Goal: Task Accomplishment & Management: Use online tool/utility

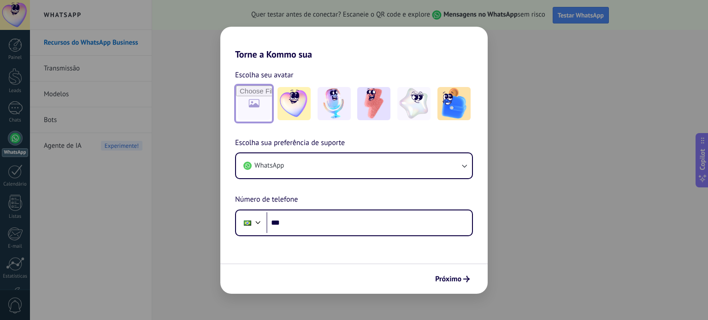
click at [255, 105] on input "file" at bounding box center [254, 104] width 36 height 36
click at [245, 105] on input "file" at bounding box center [254, 104] width 36 height 36
type input "**********"
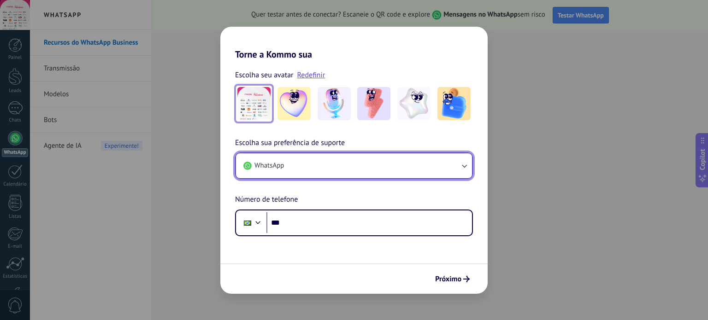
click at [347, 168] on button "WhatsApp" at bounding box center [354, 165] width 236 height 25
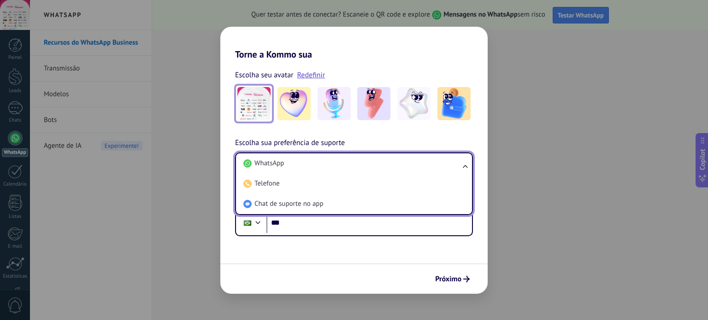
click at [347, 168] on li "WhatsApp" at bounding box center [352, 163] width 225 height 20
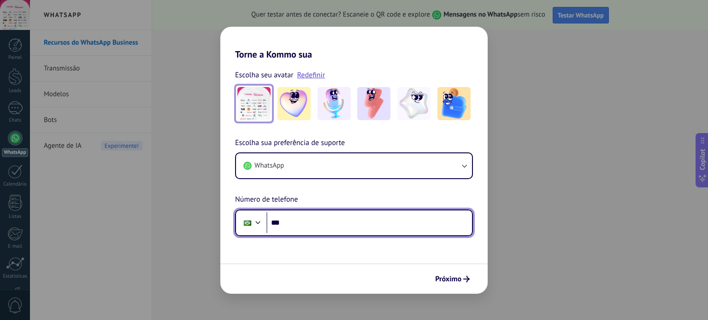
click at [316, 224] on input "***" at bounding box center [369, 222] width 206 height 21
paste input "**********"
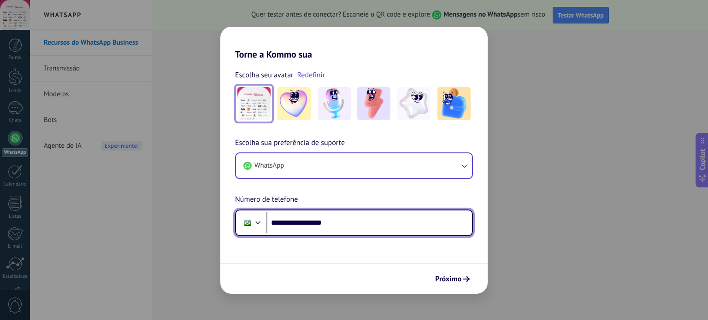
type input "**********"
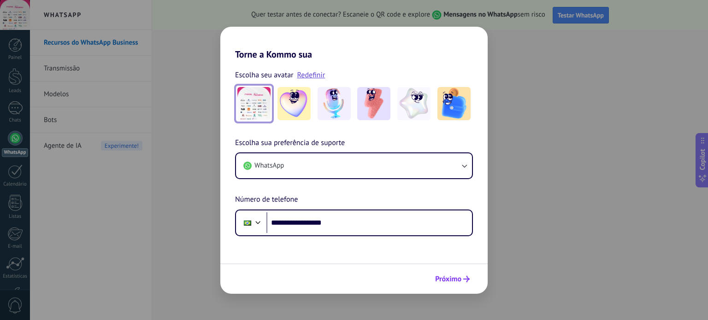
click at [455, 278] on span "Próximo" at bounding box center [448, 279] width 26 height 6
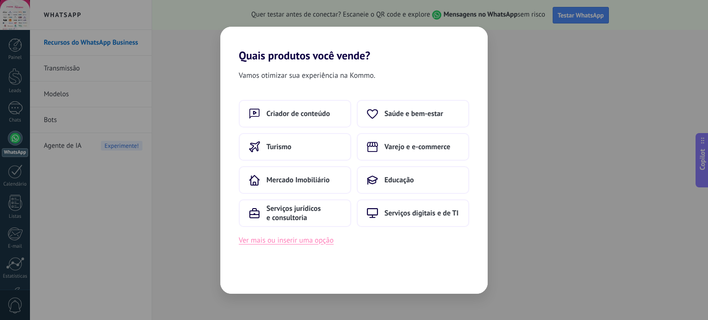
click at [308, 237] on button "Ver mais ou inserir uma opção" at bounding box center [286, 241] width 95 height 12
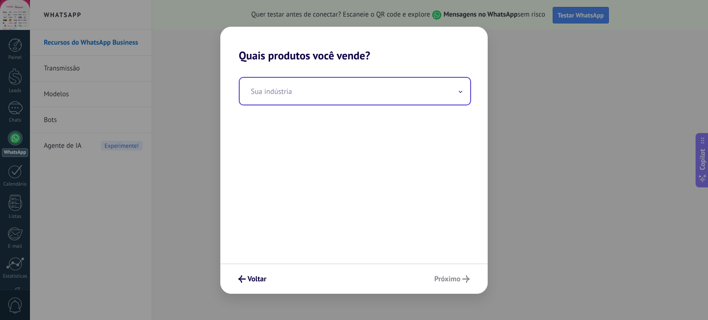
click at [299, 78] on input "text" at bounding box center [355, 91] width 230 height 27
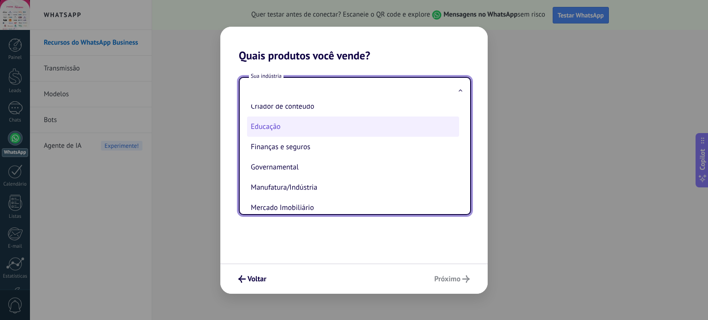
scroll to position [46, 0]
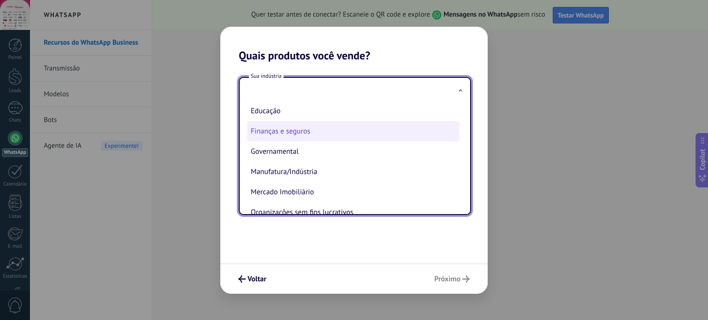
click at [313, 132] on li "Finanças e seguros" at bounding box center [353, 131] width 212 height 20
type input "**********"
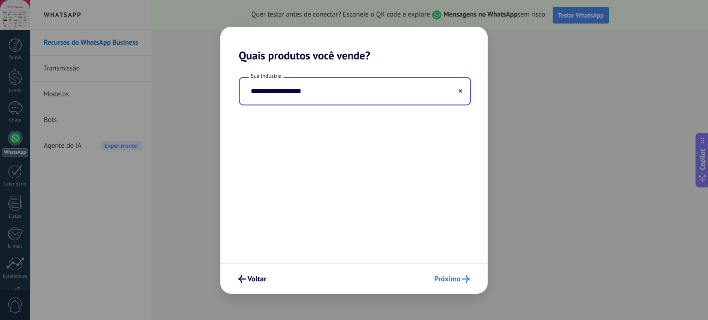
click at [455, 277] on span "Próximo" at bounding box center [447, 279] width 26 height 6
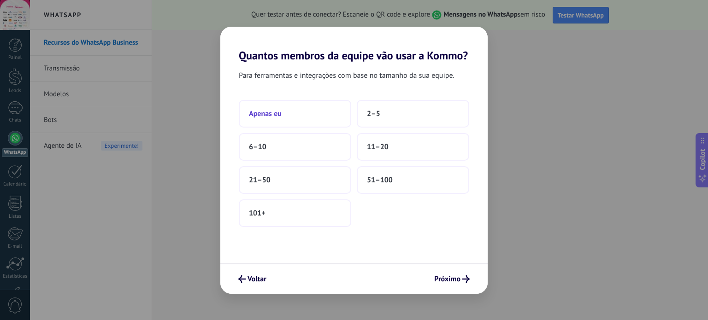
click at [299, 116] on button "Apenas eu" at bounding box center [295, 114] width 112 height 28
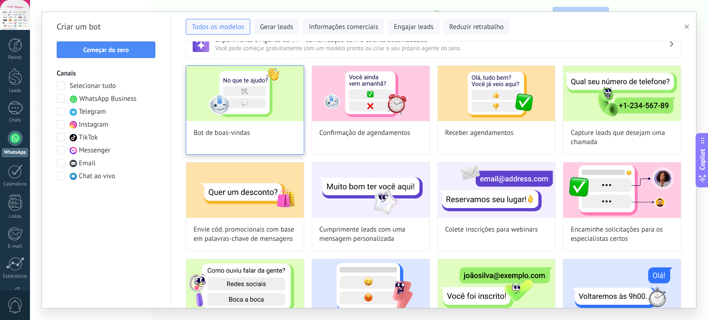
scroll to position [0, 0]
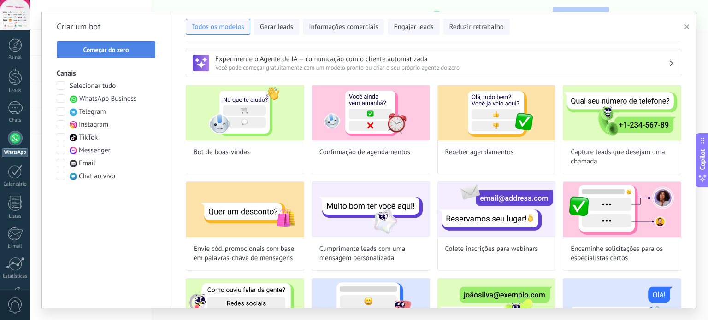
click at [114, 49] on span "Começar do zero" at bounding box center [106, 50] width 46 height 6
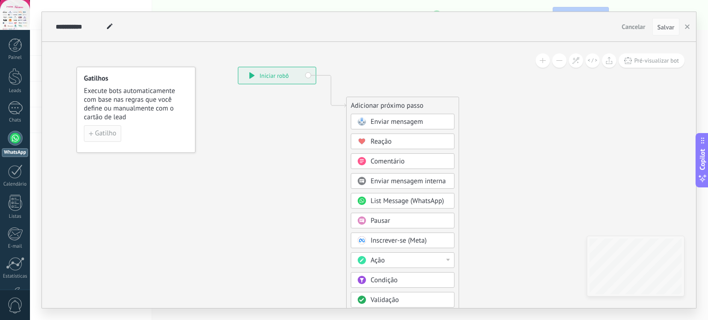
click at [107, 132] on span "Gatilho" at bounding box center [105, 133] width 21 height 6
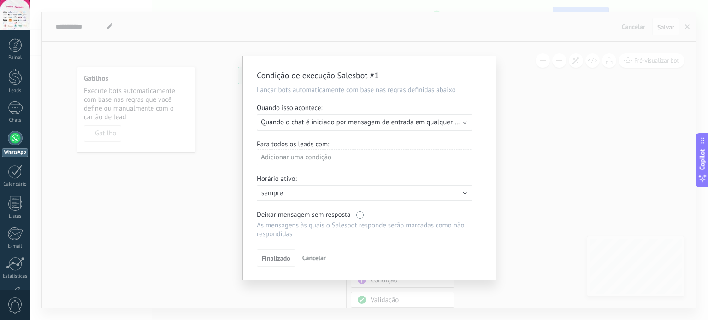
click at [314, 256] on span "Cancelar" at bounding box center [314, 258] width 24 height 8
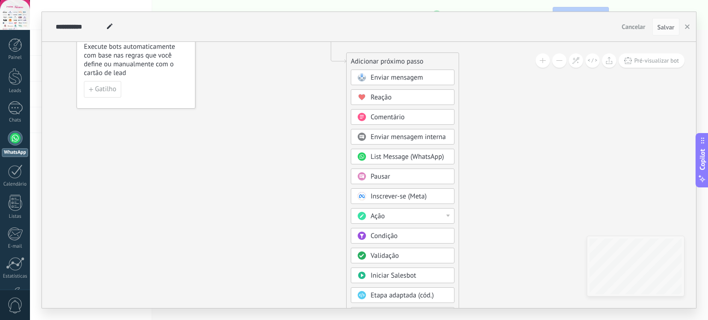
click at [396, 70] on div "Enviar mensagem" at bounding box center [403, 78] width 104 height 16
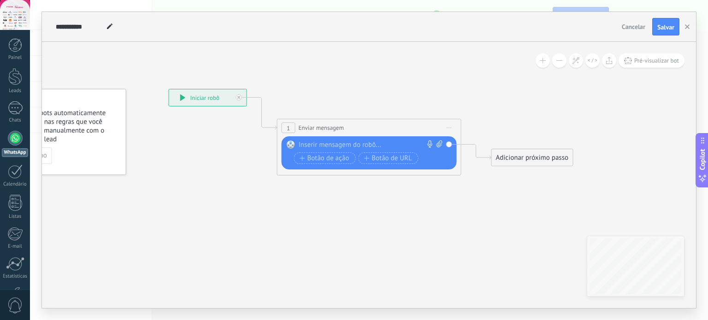
click at [328, 141] on div at bounding box center [367, 145] width 137 height 9
click at [83, 150] on div "Gatilho" at bounding box center [67, 155] width 104 height 17
click at [330, 128] on span "Enviar mensagem" at bounding box center [322, 128] width 46 height 9
click at [348, 147] on div at bounding box center [367, 145] width 137 height 9
click at [326, 129] on span "Enviar mensagem" at bounding box center [322, 128] width 46 height 9
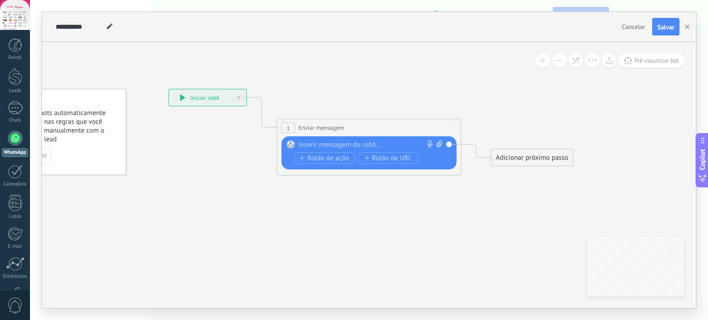
click at [325, 140] on div "Substituir Remover Converter para mensagem de voz Arraste a imagem aqui para an…" at bounding box center [369, 152] width 175 height 33
click at [325, 141] on div at bounding box center [367, 145] width 137 height 9
paste div
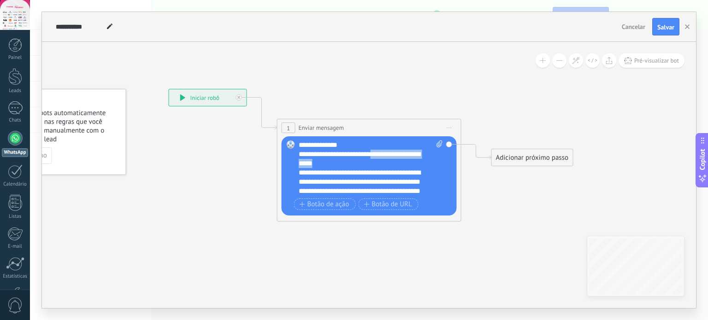
drag, startPoint x: 328, startPoint y: 165, endPoint x: 372, endPoint y: 154, distance: 45.4
click at [372, 154] on div "**********" at bounding box center [363, 159] width 129 height 18
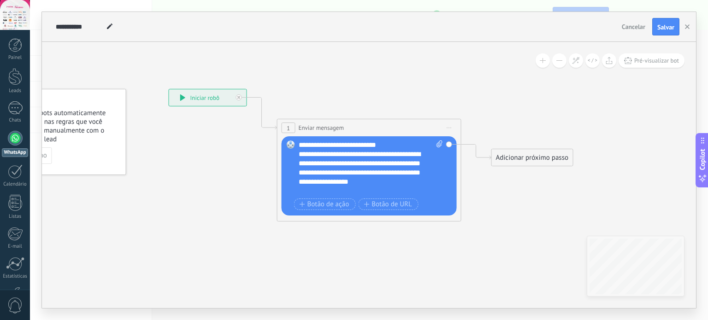
click at [353, 190] on div "**********" at bounding box center [363, 173] width 129 height 46
click at [322, 204] on span "Botão de ação" at bounding box center [325, 204] width 50 height 7
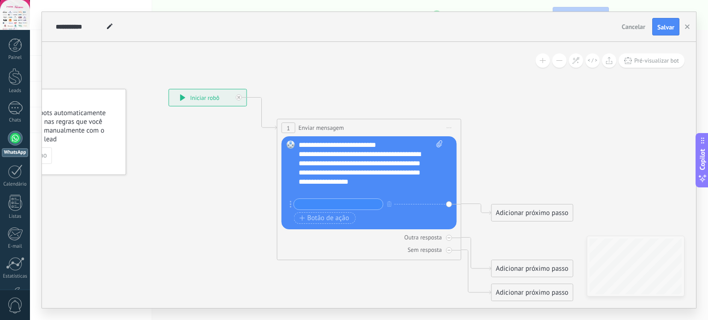
click at [342, 207] on input "text" at bounding box center [338, 204] width 89 height 11
type input "*"
type input "**********"
click at [308, 218] on span "Botão de ação" at bounding box center [325, 218] width 50 height 7
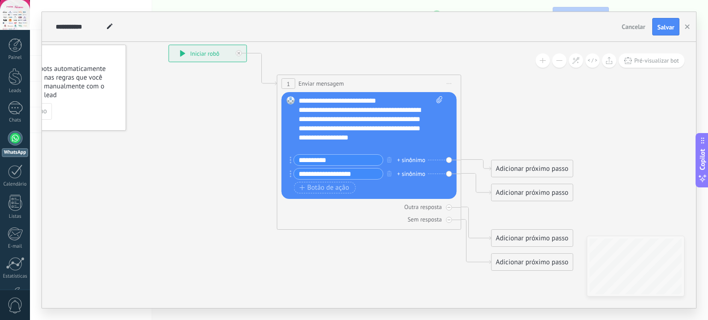
type input "**********"
click at [395, 185] on div "Botão de ação Botão de URL" at bounding box center [368, 188] width 148 height 12
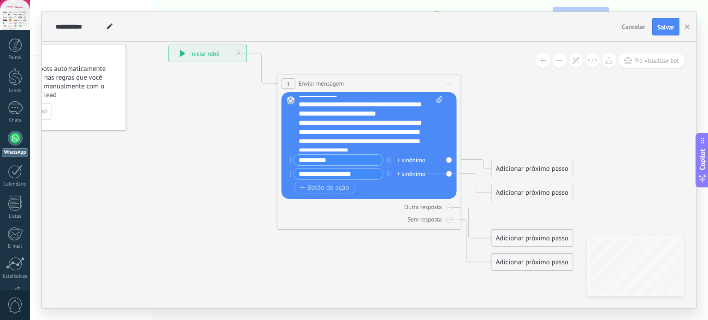
scroll to position [0, 0]
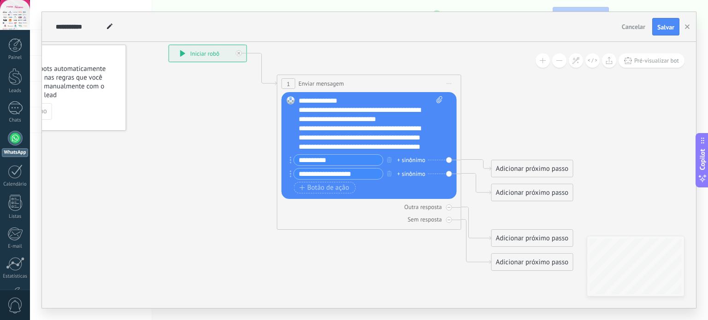
click at [534, 164] on div "Adicionar próximo passo" at bounding box center [532, 168] width 81 height 15
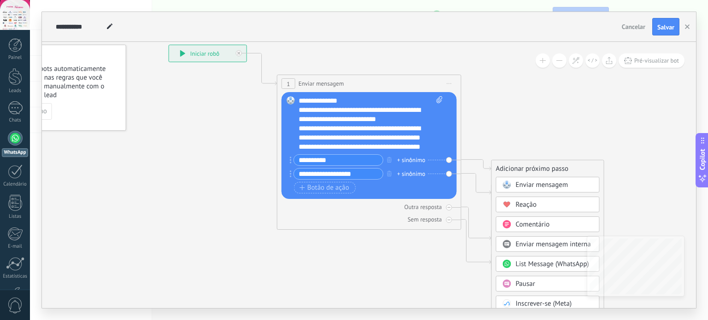
click at [544, 183] on span "Enviar mensagem" at bounding box center [542, 185] width 53 height 9
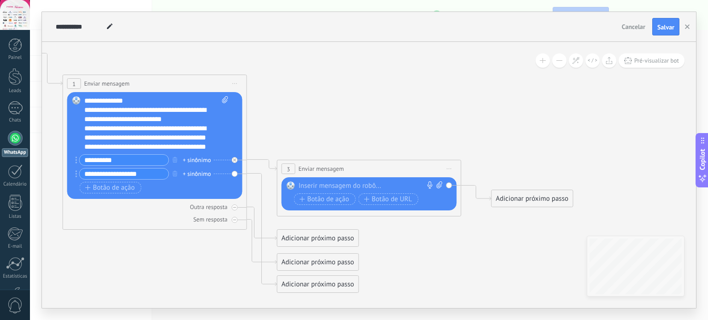
click at [345, 186] on div at bounding box center [367, 186] width 137 height 9
paste div
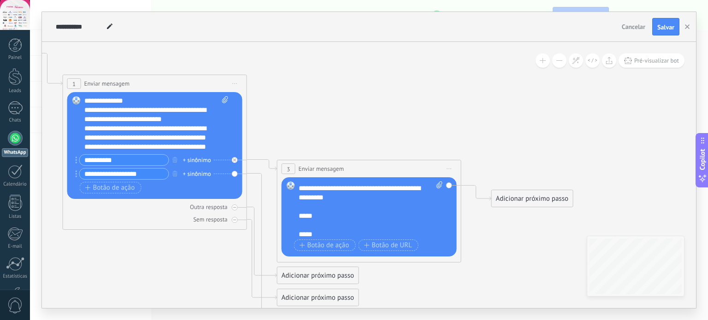
scroll to position [9, 0]
drag, startPoint x: 327, startPoint y: 233, endPoint x: 300, endPoint y: 217, distance: 30.8
click at [300, 217] on div "**********" at bounding box center [371, 209] width 145 height 55
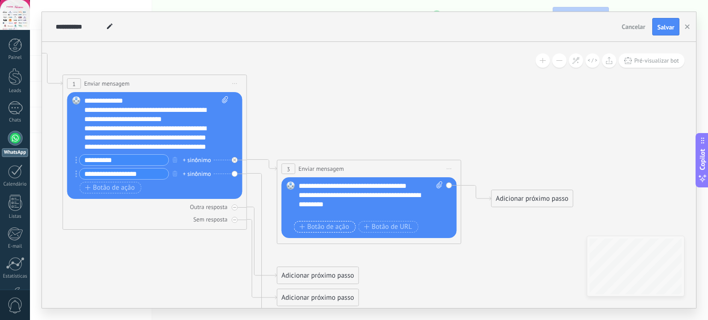
click at [320, 228] on span "Botão de ação" at bounding box center [325, 227] width 50 height 7
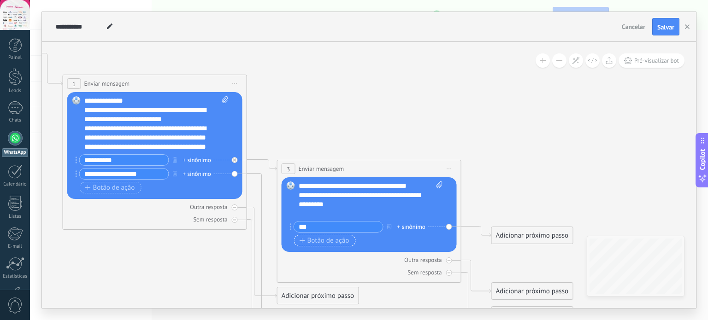
type input "***"
click at [321, 241] on span "Botão de ação" at bounding box center [325, 240] width 50 height 7
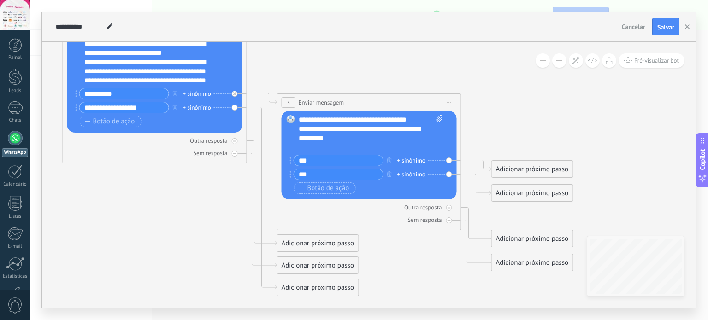
type input "***"
click at [307, 289] on div "Adicionar próximo passo" at bounding box center [317, 287] width 81 height 15
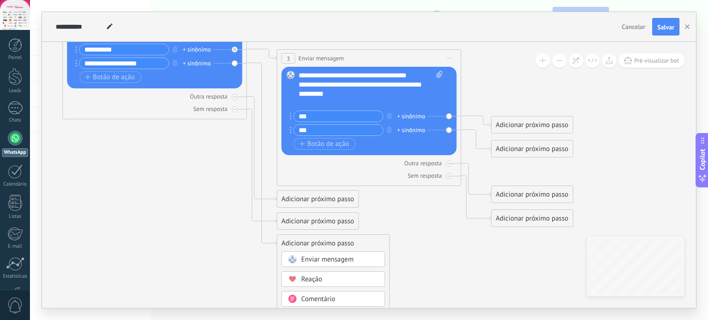
click at [338, 260] on span "Enviar mensagem" at bounding box center [327, 259] width 53 height 9
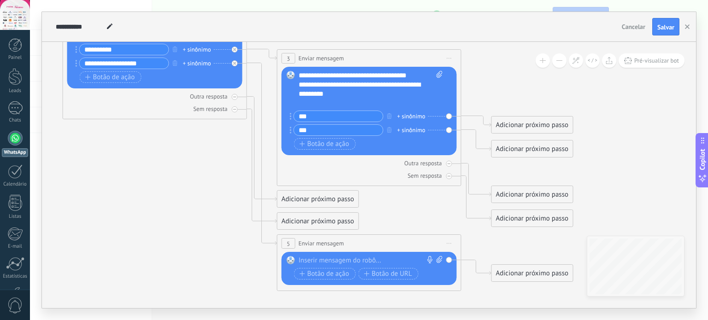
click at [339, 256] on div at bounding box center [367, 260] width 137 height 9
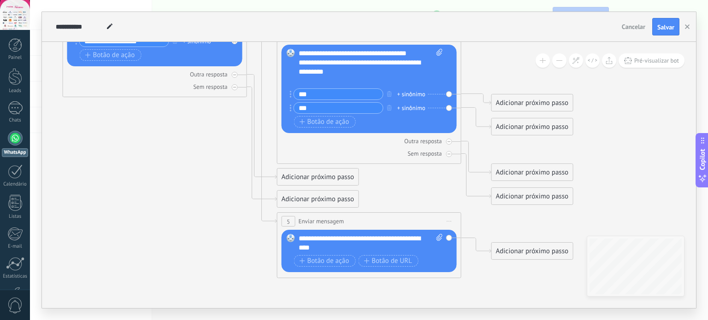
click at [533, 251] on div "Adicionar próximo passo" at bounding box center [532, 251] width 81 height 15
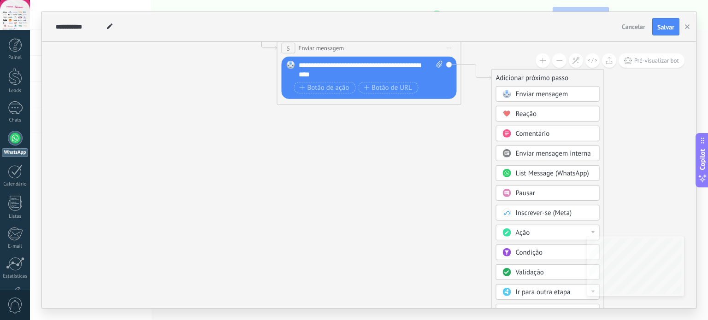
drag, startPoint x: 705, startPoint y: 53, endPoint x: 704, endPoint y: 77, distance: 23.5
click at [704, 85] on div "**********" at bounding box center [369, 160] width 678 height 320
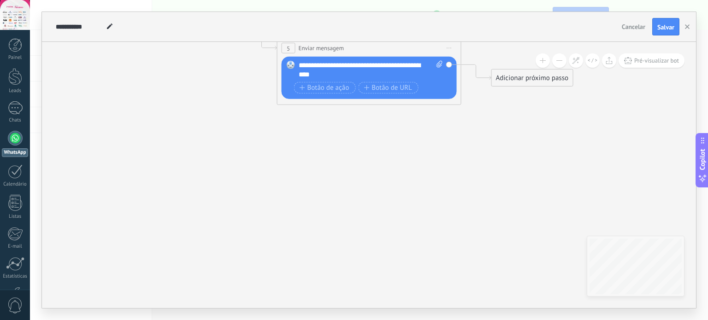
click at [703, 67] on div "**********" at bounding box center [369, 160] width 678 height 320
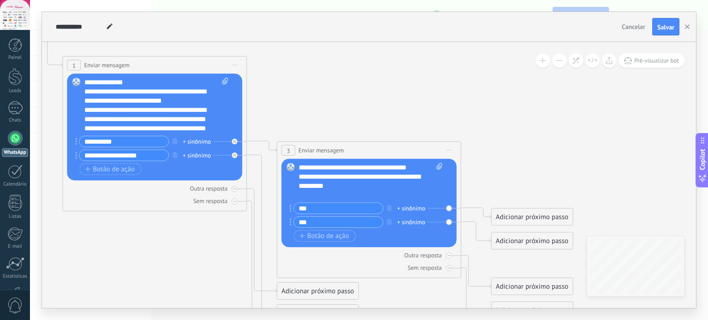
click at [529, 214] on div "Adicionar próximo passo" at bounding box center [532, 217] width 81 height 15
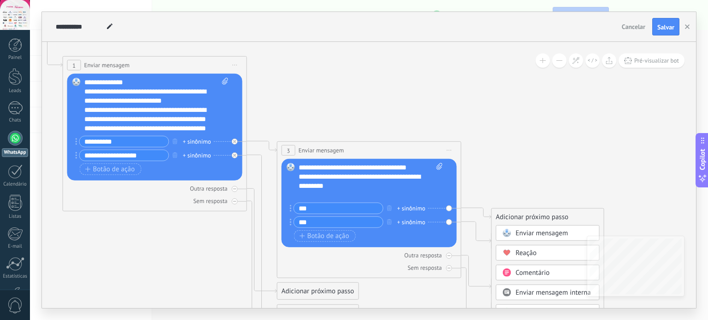
click at [539, 232] on span "Enviar mensagem" at bounding box center [542, 233] width 53 height 9
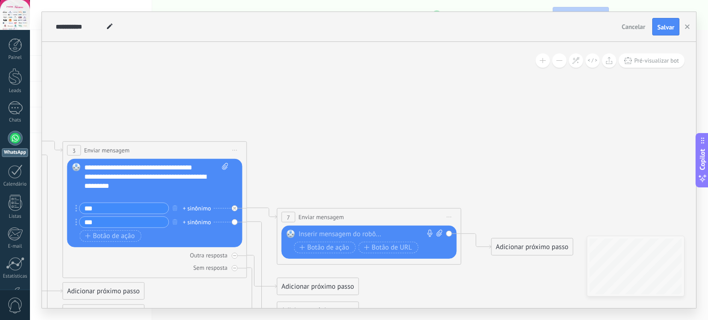
click at [389, 230] on div at bounding box center [367, 234] width 137 height 9
paste div
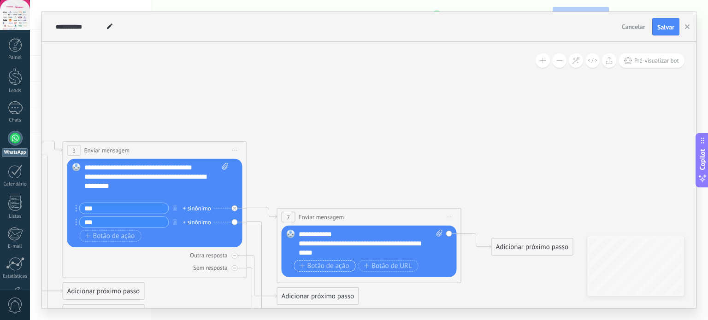
click at [325, 267] on span "Botão de ação" at bounding box center [325, 266] width 50 height 7
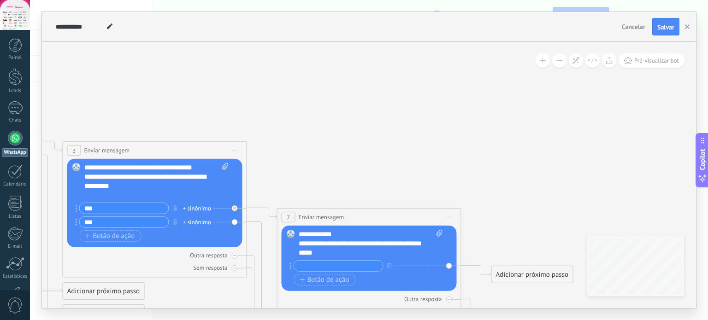
paste input "**********"
type input "**********"
click at [328, 280] on span "Botão de ação" at bounding box center [325, 280] width 50 height 7
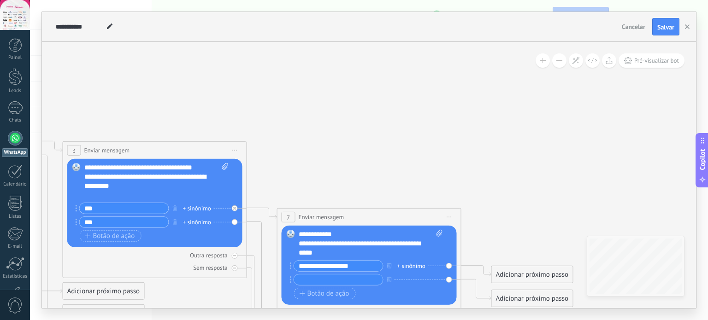
paste input "**********"
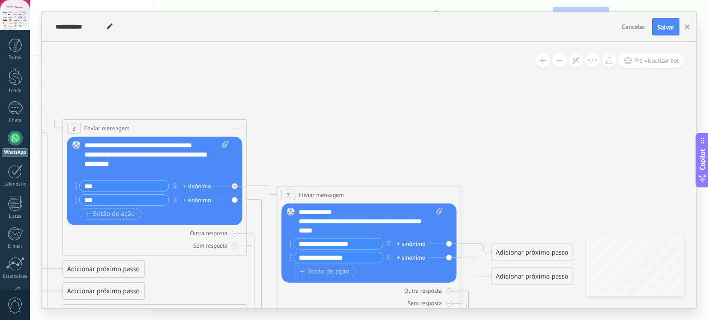
type input "**********"
click at [511, 250] on div "Adicionar próximo passo" at bounding box center [532, 252] width 81 height 15
click at [530, 267] on span "Enviar mensagem" at bounding box center [542, 269] width 53 height 9
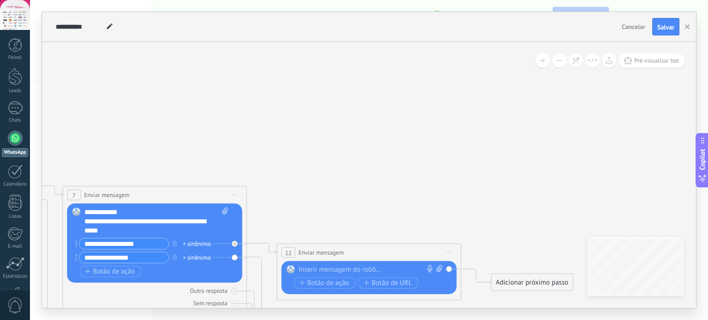
click at [381, 266] on div at bounding box center [367, 269] width 137 height 9
paste div
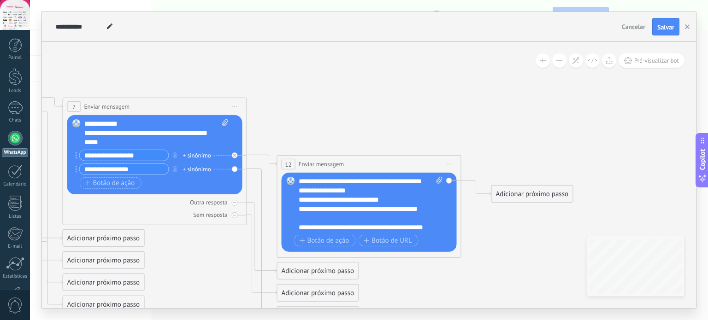
click at [400, 223] on div "**********" at bounding box center [363, 232] width 129 height 18
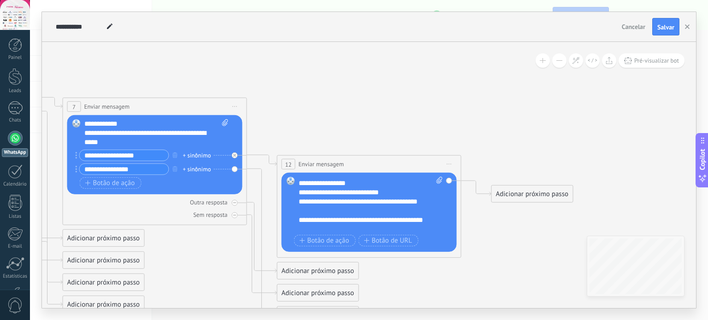
scroll to position [9, 0]
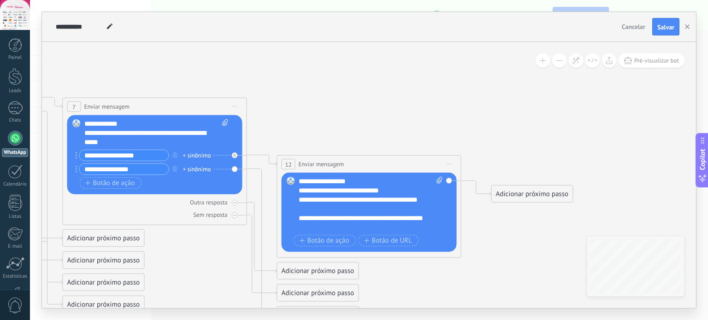
click at [363, 228] on div "**********" at bounding box center [363, 223] width 129 height 18
drag, startPoint x: 323, startPoint y: 210, endPoint x: 311, endPoint y: 200, distance: 14.8
click at [311, 200] on div "**********" at bounding box center [363, 204] width 129 height 18
click at [328, 208] on div "**********" at bounding box center [363, 204] width 129 height 18
drag, startPoint x: 326, startPoint y: 208, endPoint x: 330, endPoint y: 199, distance: 9.5
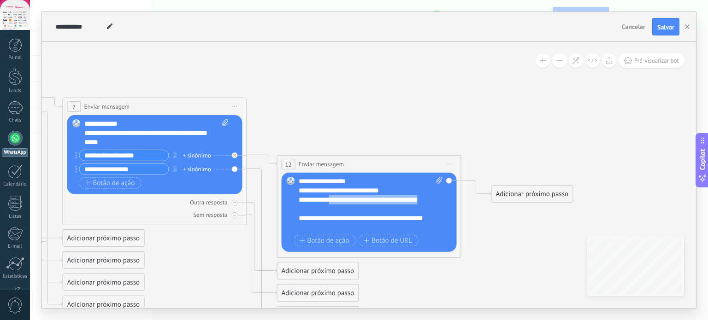
click at [330, 199] on div "**********" at bounding box center [363, 204] width 129 height 18
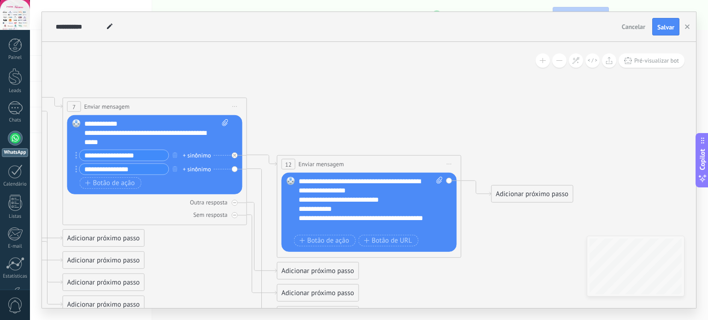
scroll to position [0, 0]
drag, startPoint x: 333, startPoint y: 226, endPoint x: 310, endPoint y: 219, distance: 24.2
click at [310, 219] on div "**********" at bounding box center [363, 223] width 129 height 18
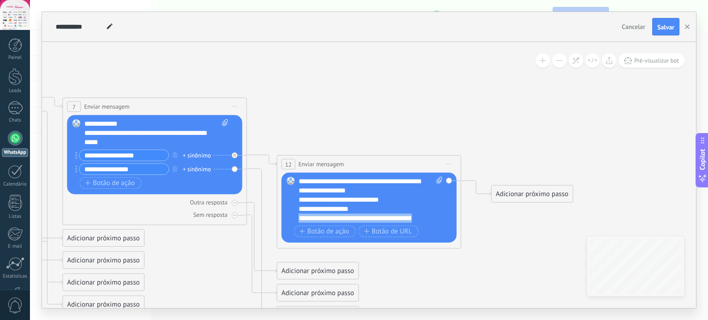
drag, startPoint x: 426, startPoint y: 217, endPoint x: 288, endPoint y: 217, distance: 138.3
click at [288, 217] on div "Substituir Remover Converter para mensagem de voz Arraste a imagem aqui para an…" at bounding box center [369, 208] width 175 height 70
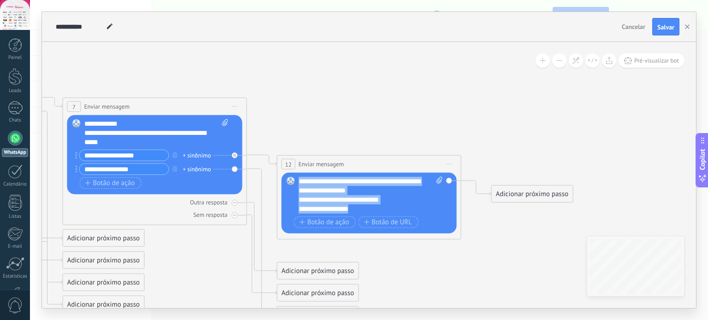
drag, startPoint x: 359, startPoint y: 208, endPoint x: 294, endPoint y: 177, distance: 72.3
click at [294, 177] on div "Substituir Remover Converter para mensagem de voz Arraste a imagem aqui para an…" at bounding box center [369, 203] width 175 height 61
copy div "**********"
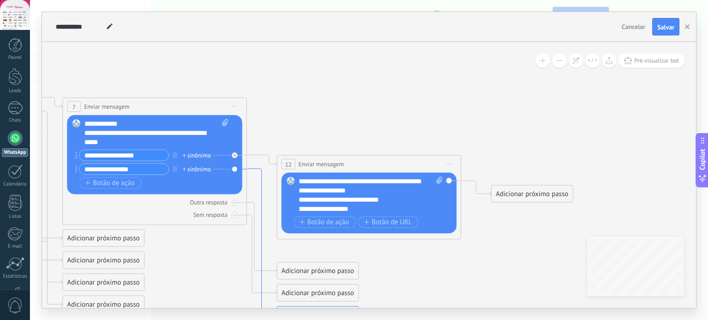
click at [262, 197] on icon at bounding box center [262, 243] width 30 height 148
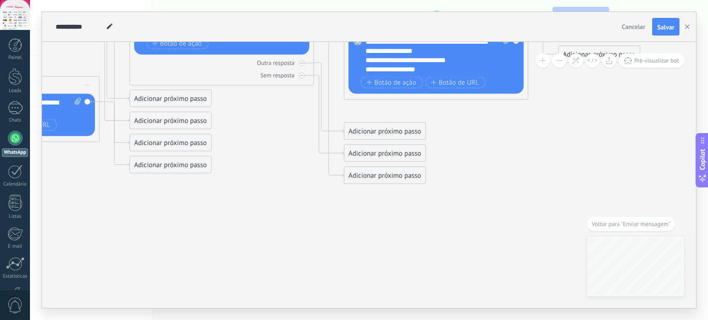
click at [358, 176] on div "Adicionar próximo passo" at bounding box center [384, 175] width 81 height 15
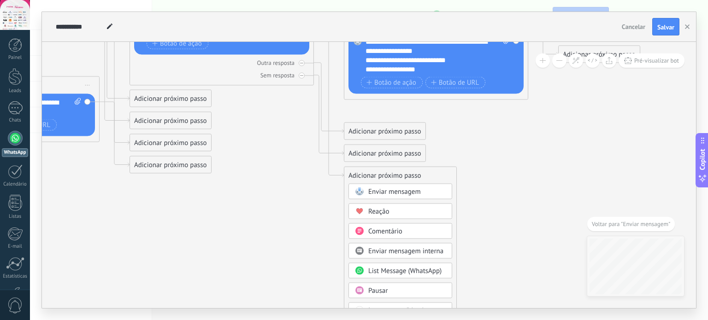
click at [401, 189] on span "Enviar mensagem" at bounding box center [394, 192] width 53 height 9
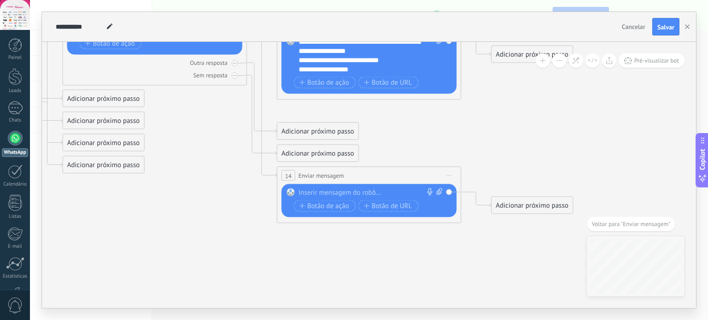
click at [335, 192] on div at bounding box center [367, 192] width 137 height 9
paste div
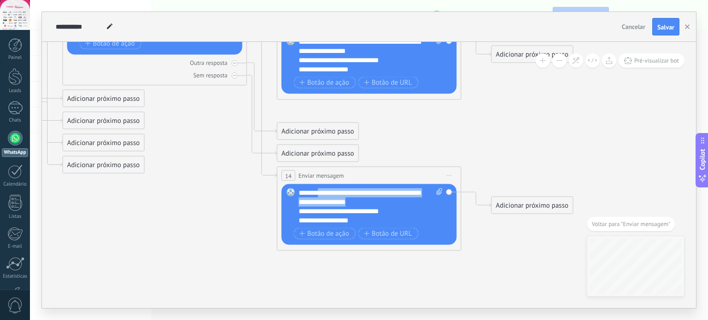
drag, startPoint x: 367, startPoint y: 203, endPoint x: 320, endPoint y: 190, distance: 48.2
click at [320, 190] on div "**********" at bounding box center [371, 206] width 145 height 37
click at [386, 188] on div "**********" at bounding box center [371, 206] width 145 height 37
drag, startPoint x: 392, startPoint y: 192, endPoint x: 319, endPoint y: 188, distance: 72.9
click at [320, 191] on div "**********" at bounding box center [371, 206] width 145 height 37
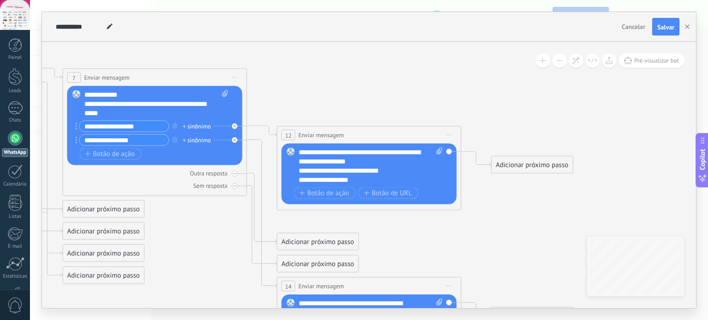
click at [525, 166] on div "Adicionar próximo passo" at bounding box center [532, 165] width 81 height 15
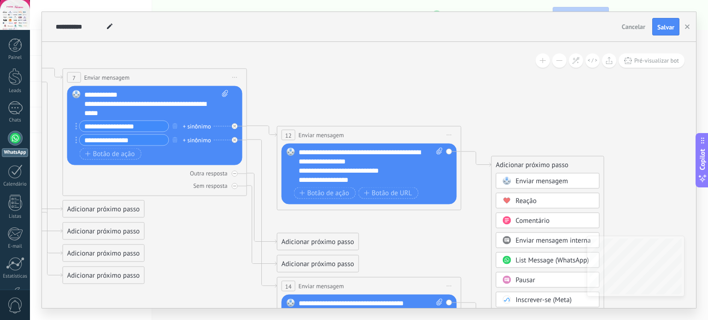
drag, startPoint x: 531, startPoint y: 177, endPoint x: 530, endPoint y: 199, distance: 21.7
click at [527, 202] on span "Reação" at bounding box center [526, 201] width 21 height 9
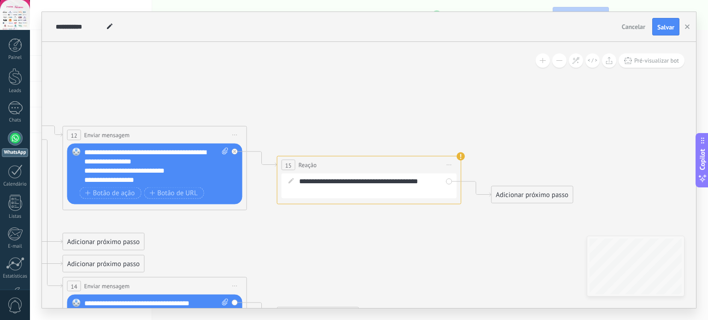
click at [368, 188] on div "**********" at bounding box center [375, 186] width 153 height 18
click at [428, 159] on div "15 Reação ****** Iniciar pré-visualização aqui Renomear Duplicar Excluir" at bounding box center [368, 165] width 183 height 17
click at [459, 156] on use at bounding box center [461, 157] width 8 height 8
click at [459, 160] on icon at bounding box center [461, 157] width 8 height 8
click at [461, 159] on use at bounding box center [461, 157] width 8 height 8
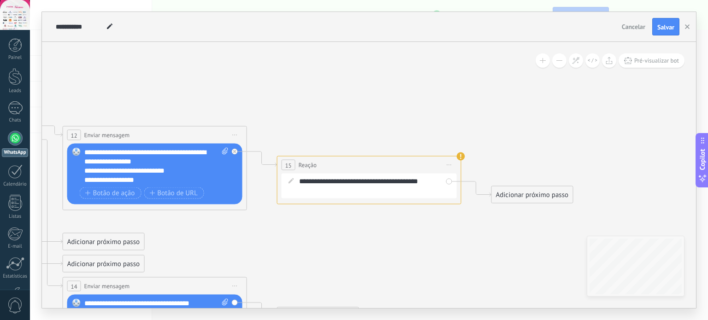
click at [461, 156] on use at bounding box center [461, 157] width 8 height 8
drag, startPoint x: 304, startPoint y: 166, endPoint x: 295, endPoint y: 165, distance: 9.3
click at [303, 166] on span "Reação" at bounding box center [308, 165] width 18 height 9
click at [288, 163] on span "15" at bounding box center [288, 165] width 6 height 8
click at [447, 163] on span "Iniciar pré-visualização aqui Renomear Duplicar Excluir" at bounding box center [449, 165] width 15 height 13
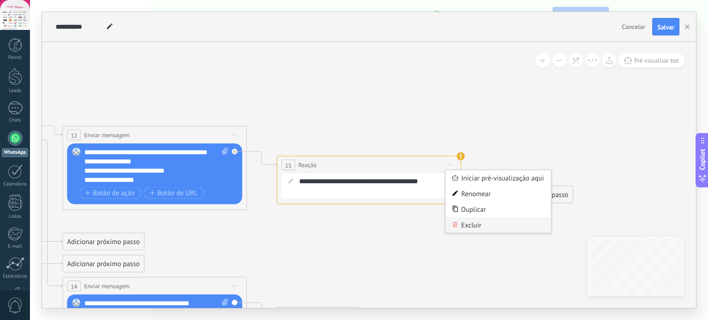
click at [476, 224] on div "Excluir" at bounding box center [499, 226] width 106 height 16
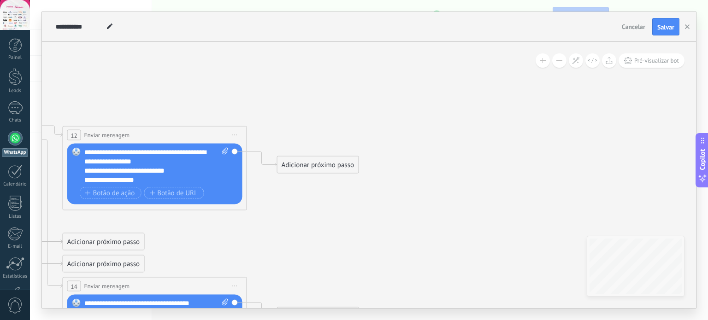
click at [337, 166] on div "Adicionar próximo passo" at bounding box center [317, 165] width 81 height 15
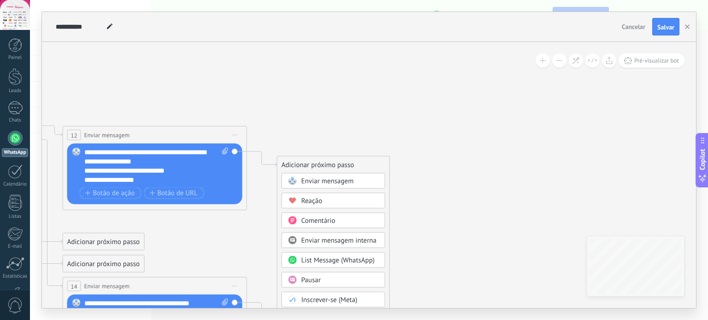
click at [337, 178] on span "Enviar mensagem" at bounding box center [327, 181] width 53 height 9
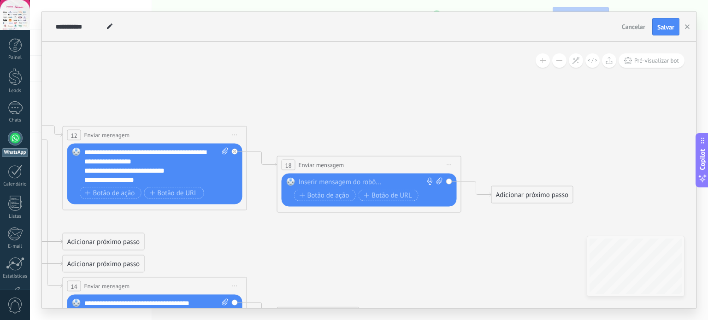
click at [348, 181] on div at bounding box center [367, 182] width 137 height 9
click at [330, 183] on div at bounding box center [367, 182] width 137 height 9
click at [337, 193] on span "Botão de ação" at bounding box center [325, 195] width 50 height 7
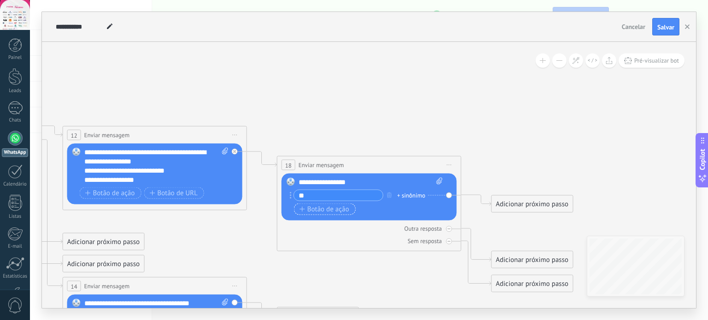
type input "*"
click at [382, 182] on div "**********" at bounding box center [371, 182] width 145 height 9
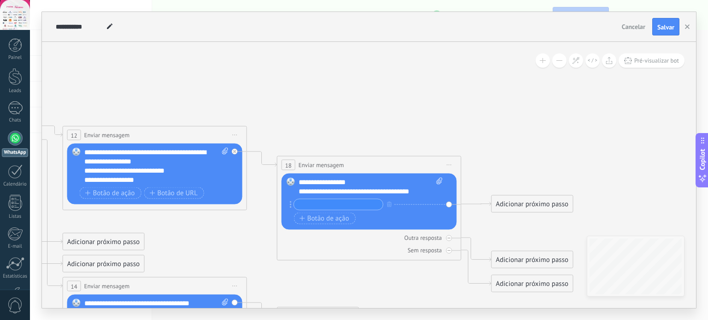
click at [346, 202] on input "text" at bounding box center [338, 205] width 89 height 11
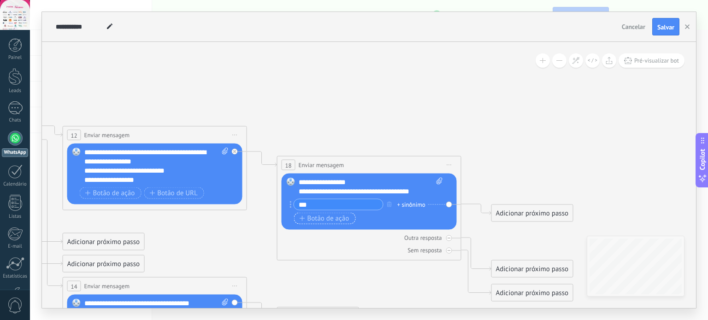
type input "***"
click at [308, 218] on span "Botão de ação" at bounding box center [325, 218] width 50 height 7
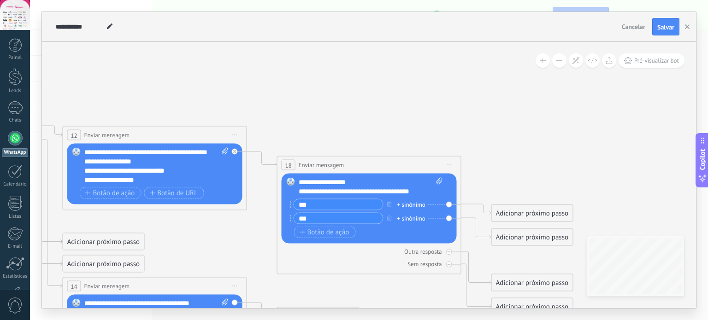
type input "***"
click at [403, 240] on div "Substituir Remover Converter para mensagem de voz Arraste a imagem aqui para an…" at bounding box center [369, 209] width 175 height 70
click at [530, 212] on div "Adicionar próximo passo" at bounding box center [532, 213] width 81 height 15
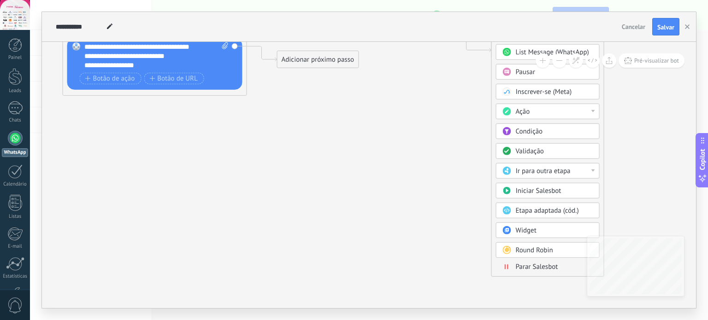
click at [540, 265] on span "Parar Salesbot" at bounding box center [537, 267] width 42 height 9
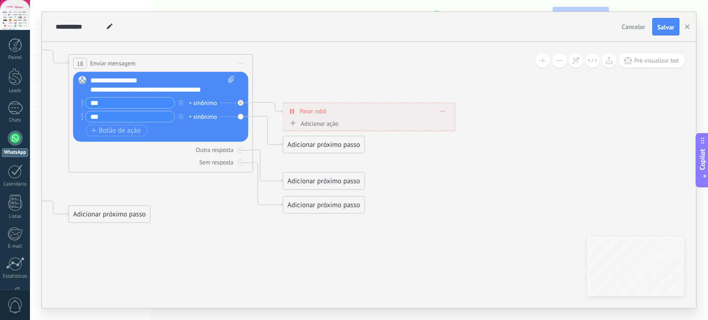
click at [329, 148] on div "Adicionar próximo passo" at bounding box center [323, 144] width 81 height 15
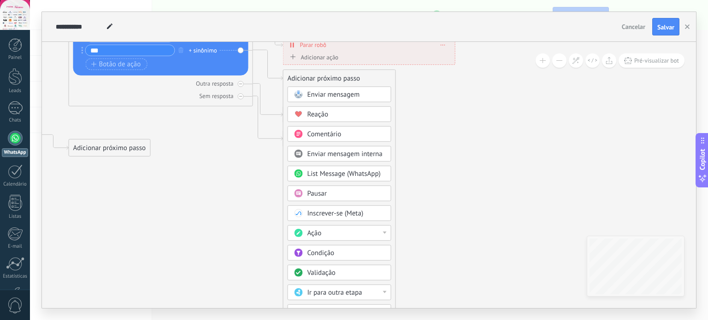
click at [341, 94] on span "Enviar mensagem" at bounding box center [333, 94] width 53 height 9
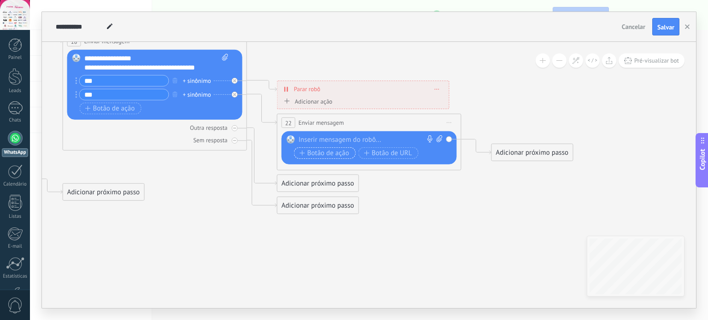
click at [325, 152] on span "Botão de ação" at bounding box center [325, 153] width 50 height 7
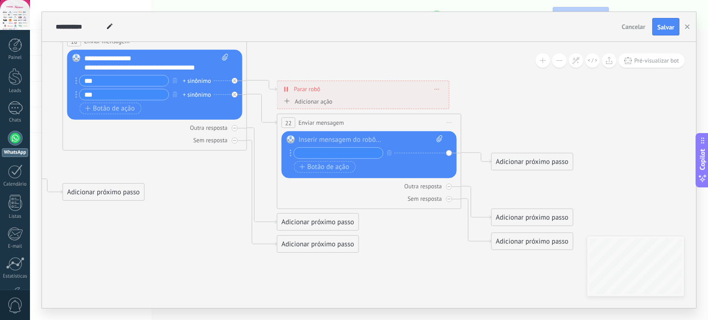
click at [329, 138] on div at bounding box center [371, 139] width 144 height 9
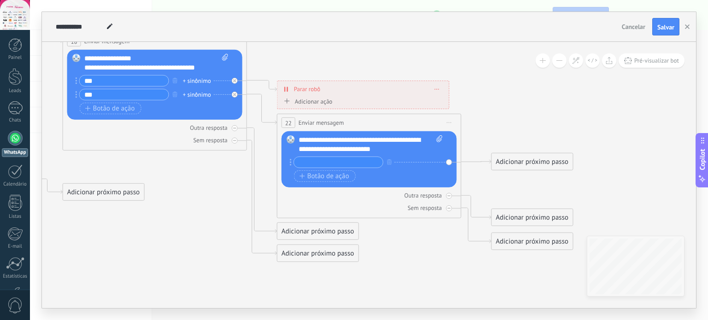
click at [542, 161] on div "Adicionar próximo passo" at bounding box center [532, 161] width 81 height 15
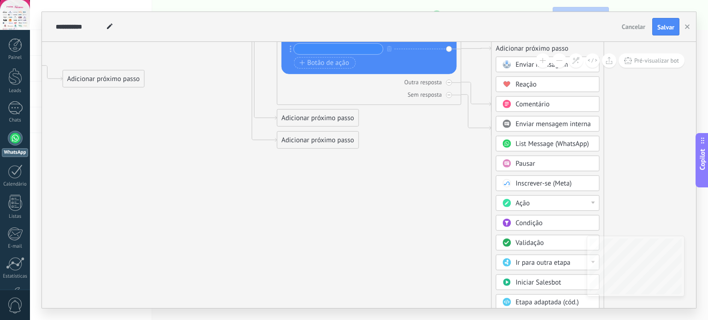
click at [547, 164] on div "Pausar" at bounding box center [554, 163] width 77 height 9
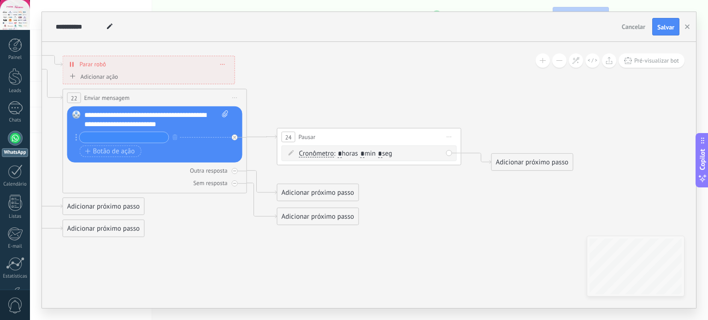
click at [284, 135] on div "24" at bounding box center [289, 137] width 14 height 11
click at [453, 134] on span "Iniciar pré-visualização aqui Renomear Duplicar Excluir" at bounding box center [449, 136] width 15 height 13
click at [480, 195] on div "Excluir" at bounding box center [499, 197] width 106 height 16
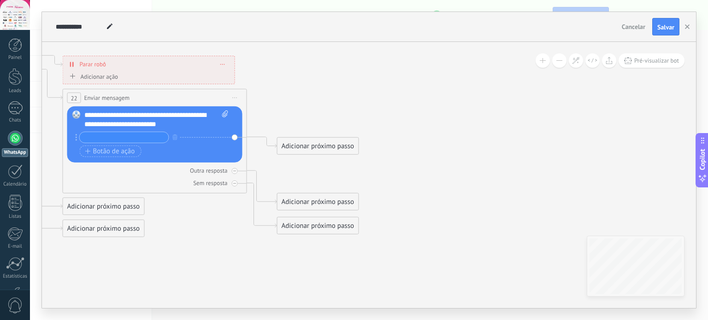
click at [318, 153] on div "Adicionar próximo passo" at bounding box center [317, 146] width 81 height 15
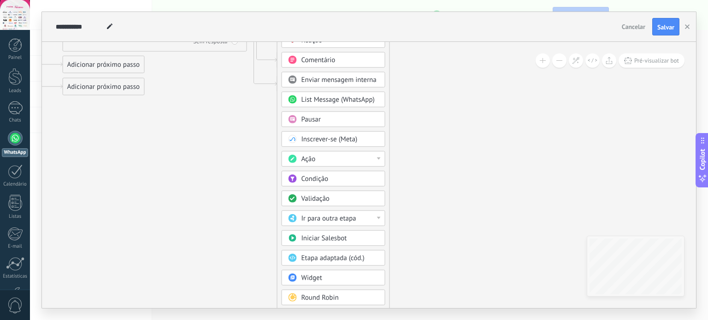
click at [375, 219] on div "Ir para outra etapa" at bounding box center [339, 218] width 77 height 9
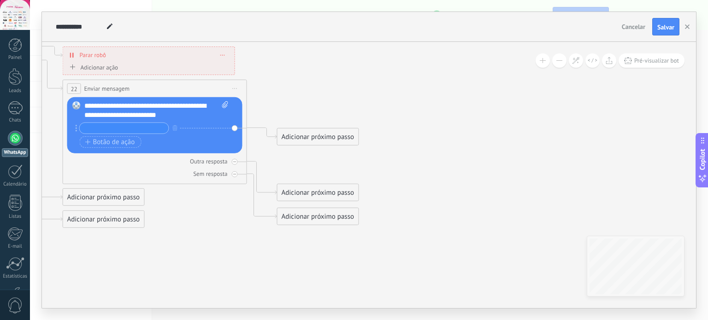
click at [349, 138] on div "Adicionar próximo passo" at bounding box center [317, 137] width 81 height 15
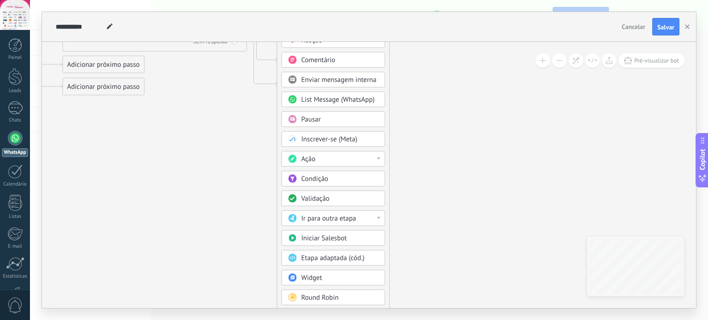
click at [315, 157] on div "Ação" at bounding box center [339, 159] width 77 height 9
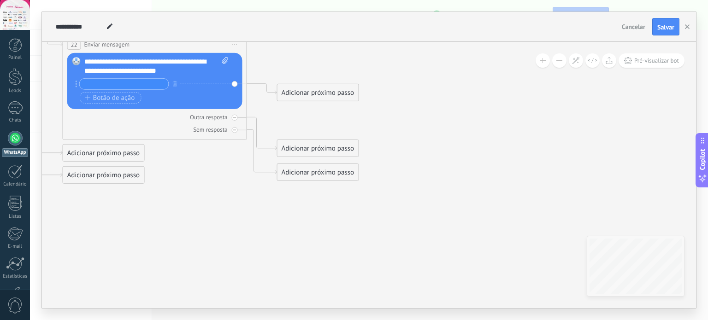
click at [337, 94] on div "Adicionar próximo passo" at bounding box center [317, 92] width 81 height 15
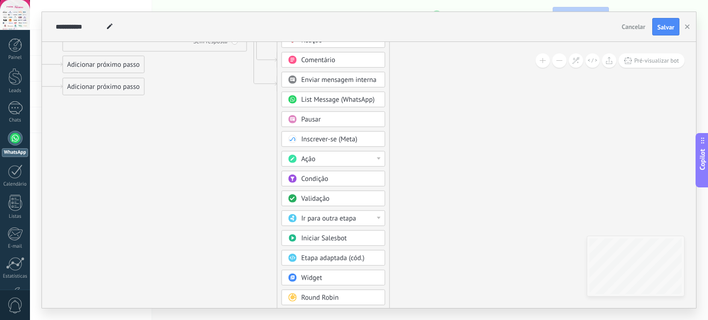
click at [327, 199] on span "Validação" at bounding box center [315, 198] width 28 height 9
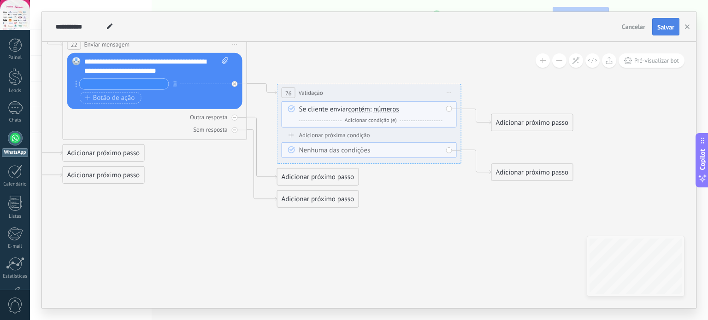
click at [659, 29] on span "Salvar" at bounding box center [665, 27] width 17 height 6
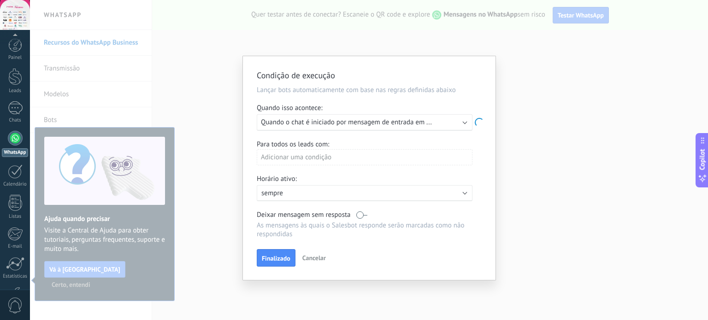
scroll to position [63, 0]
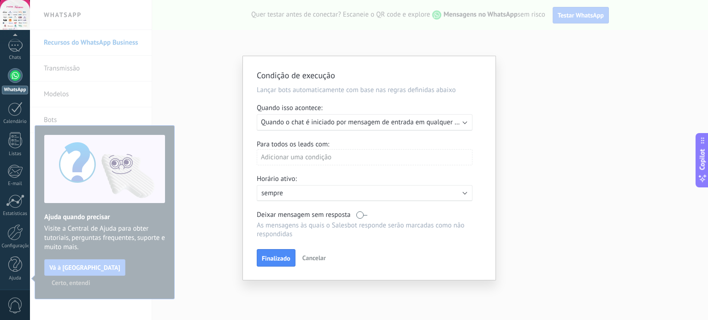
click at [338, 159] on div "Adicionar uma condição" at bounding box center [365, 157] width 216 height 16
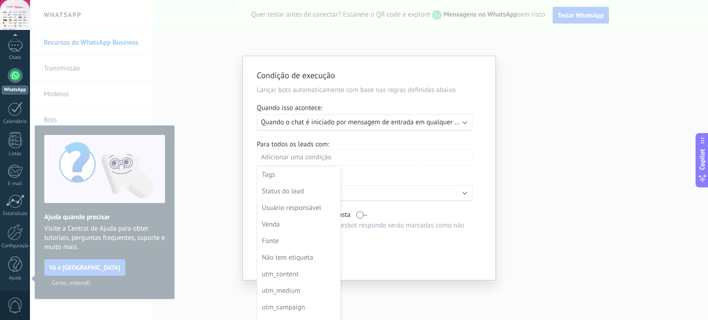
click at [403, 172] on div at bounding box center [369, 168] width 253 height 224
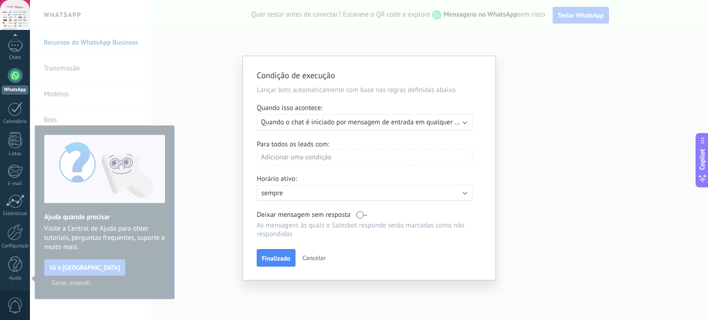
click at [329, 155] on div "Adicionar uma condição" at bounding box center [365, 157] width 216 height 16
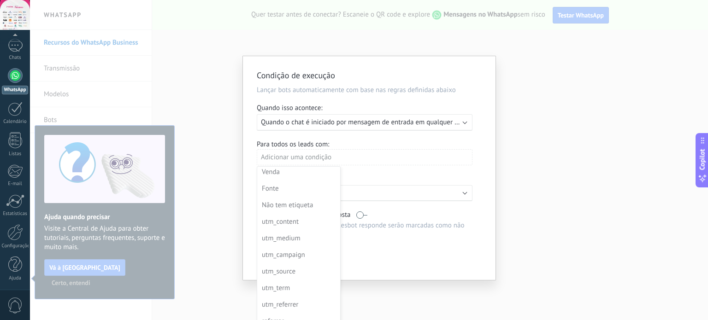
scroll to position [0, 0]
click at [399, 164] on div at bounding box center [369, 168] width 253 height 224
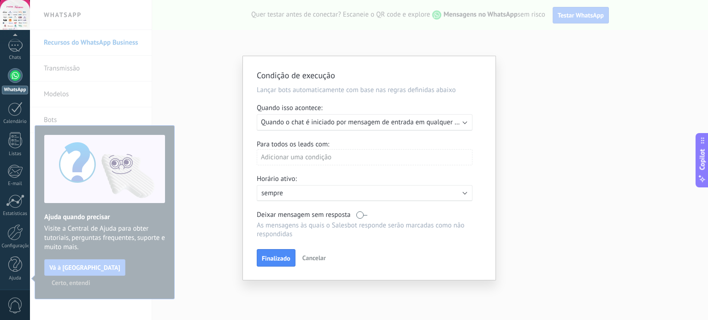
click at [378, 197] on p "sempre" at bounding box center [341, 193] width 161 height 9
click at [380, 194] on li "sempre" at bounding box center [361, 193] width 221 height 16
click at [391, 193] on p "sempre" at bounding box center [341, 193] width 161 height 9
click at [387, 212] on span "10:00" at bounding box center [389, 213] width 17 height 9
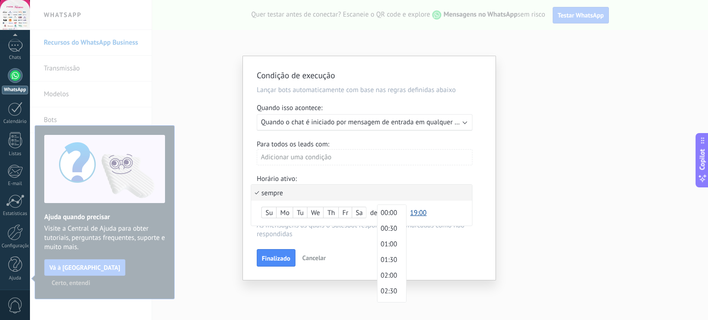
scroll to position [275, 0]
click at [389, 224] on span "09:00" at bounding box center [390, 220] width 26 height 9
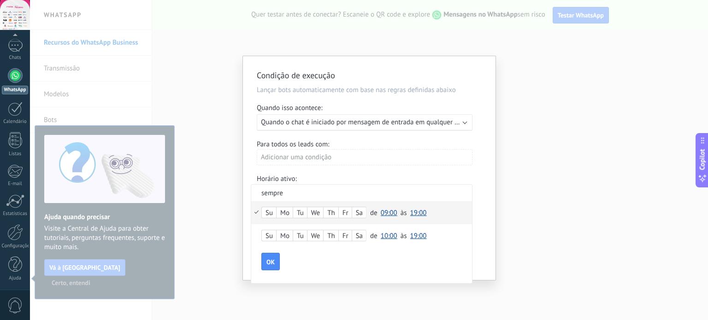
drag, startPoint x: 421, startPoint y: 213, endPoint x: 442, endPoint y: 210, distance: 21.4
click at [442, 210] on div "Su Mo Tu We Th Fr Sa de 00:00 00:30 01:00 01:30 02:00 02:30 03:00 03:30 04:00 0…" at bounding box center [361, 212] width 221 height 23
click at [418, 236] on span "19:00" at bounding box center [418, 236] width 17 height 9
click at [418, 163] on span "18:00" at bounding box center [420, 158] width 26 height 9
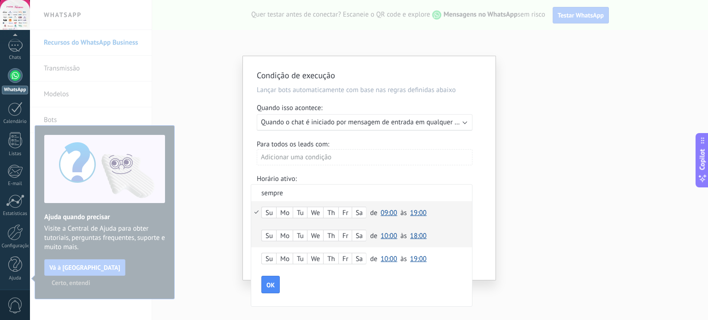
click at [272, 209] on div "Su" at bounding box center [269, 213] width 14 height 13
click at [285, 212] on div "Mo" at bounding box center [285, 213] width 16 height 13
click at [272, 238] on div "Su" at bounding box center [269, 236] width 14 height 13
click at [271, 287] on span "OK" at bounding box center [270, 285] width 8 height 6
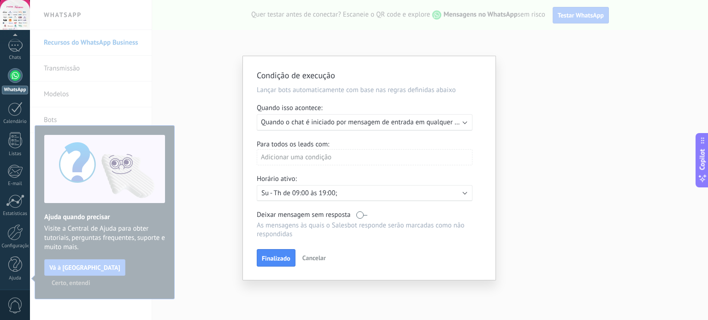
click at [367, 215] on div "Deixar mensagem sem resposta" at bounding box center [365, 215] width 216 height 9
click at [363, 215] on label at bounding box center [361, 215] width 11 height 9
click at [279, 256] on span "Finalizado" at bounding box center [276, 258] width 29 height 6
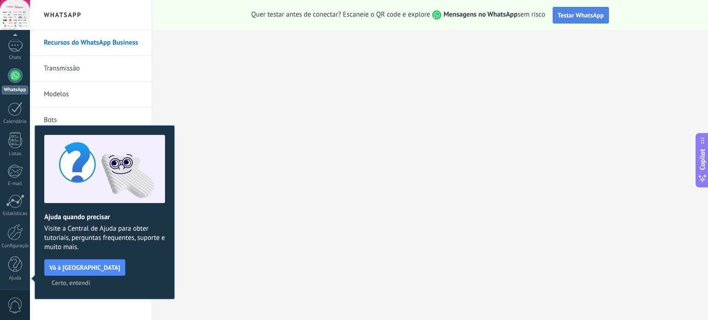
click at [573, 17] on span "Testar WhatsApp" at bounding box center [581, 15] width 46 height 8
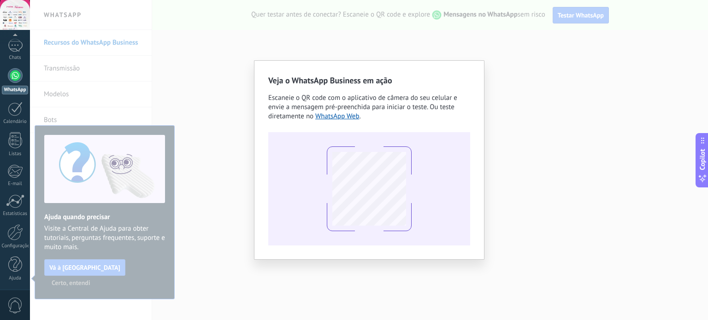
click at [421, 95] on span "Escaneie o QR code com o aplicativo de câmera do seu celular e envie a mensagem…" at bounding box center [362, 107] width 189 height 27
click at [428, 94] on span "Escaneie o QR code com o aplicativo de câmera do seu celular e envie a mensagem…" at bounding box center [362, 107] width 189 height 27
click at [429, 95] on span "Escaneie o QR code com o aplicativo de câmera do seu celular e envie a mensagem…" at bounding box center [362, 107] width 189 height 27
click at [448, 133] on div at bounding box center [369, 188] width 202 height 113
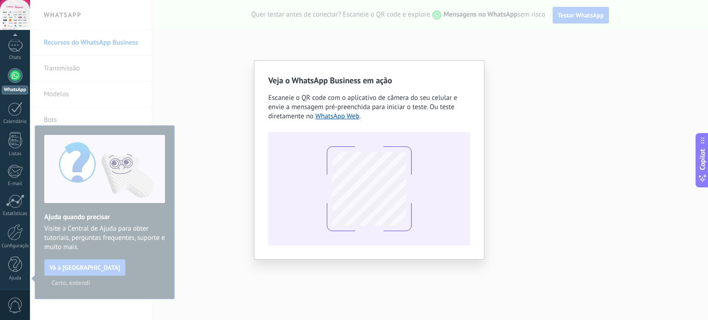
click at [406, 141] on div at bounding box center [369, 188] width 202 height 113
click at [411, 140] on div at bounding box center [369, 188] width 202 height 113
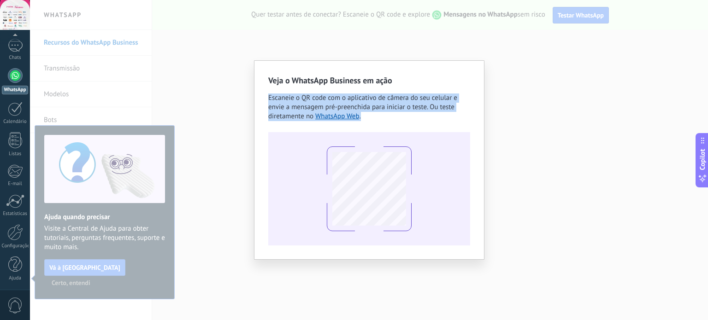
click at [411, 140] on div at bounding box center [369, 188] width 202 height 113
click at [392, 142] on div at bounding box center [369, 188] width 202 height 113
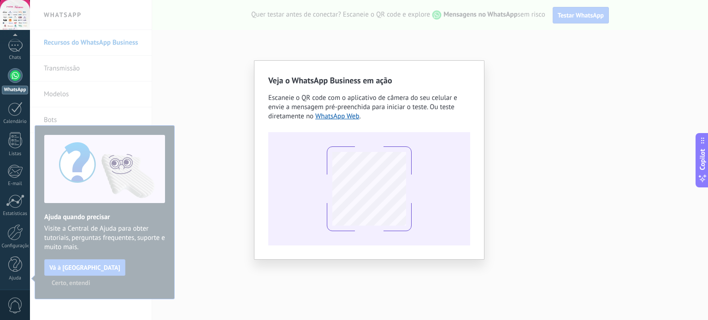
click at [519, 48] on div "Veja o WhatsApp Business em ação Escaneie o QR code com o aplicativo de câmera …" at bounding box center [369, 160] width 678 height 320
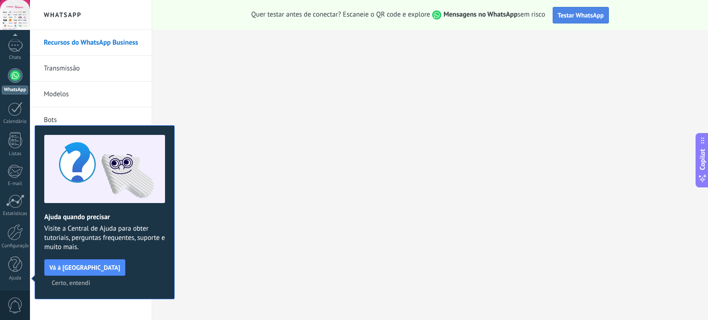
click at [578, 18] on span "Testar WhatsApp" at bounding box center [581, 15] width 46 height 8
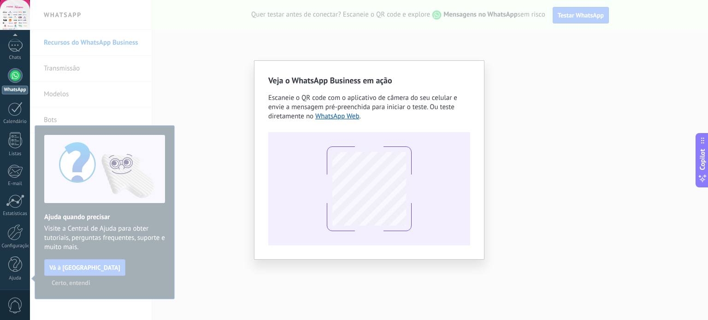
click at [546, 70] on div "Veja o WhatsApp Business em ação Escaneie o QR code com o aplicativo de câmera …" at bounding box center [369, 160] width 678 height 320
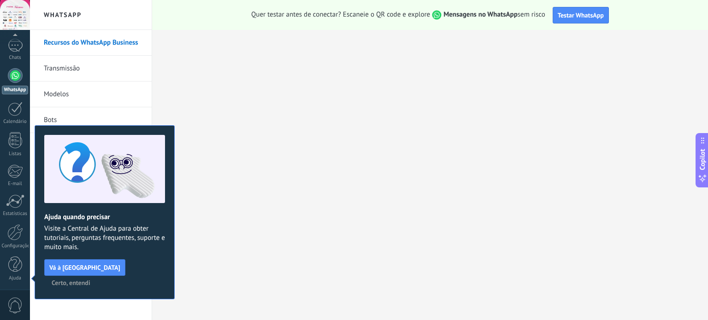
scroll to position [0, 0]
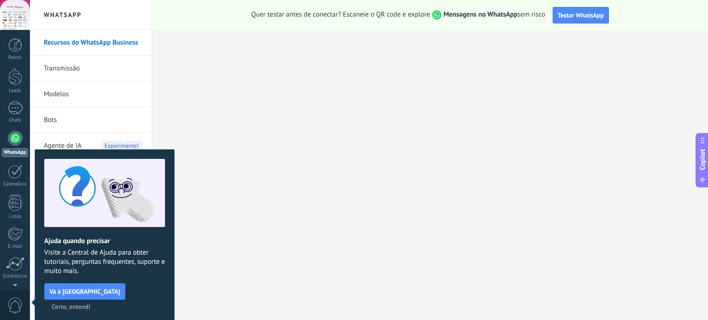
click at [90, 304] on span "Certo, entendi" at bounding box center [71, 307] width 39 height 6
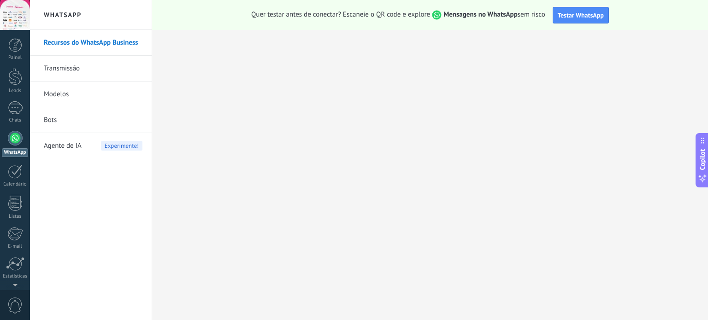
click at [22, 143] on link "WhatsApp" at bounding box center [15, 144] width 30 height 26
click at [586, 18] on span "Testar WhatsApp" at bounding box center [581, 15] width 46 height 8
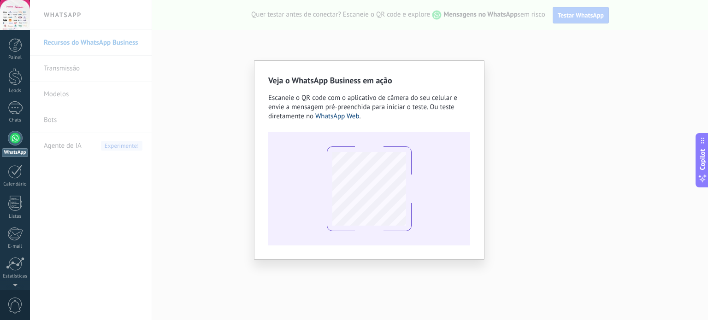
click at [352, 119] on link "WhatsApp Web" at bounding box center [337, 116] width 44 height 9
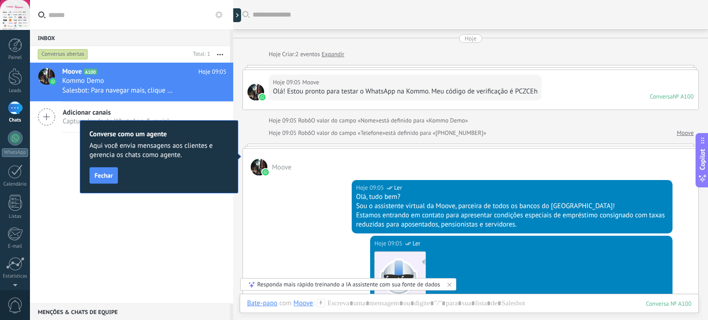
scroll to position [13, 0]
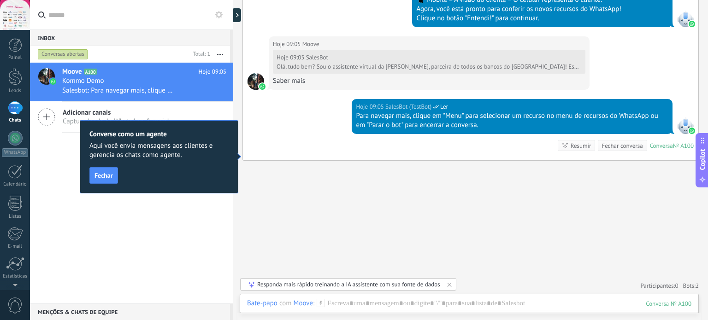
click at [309, 134] on div "Hoje 09:05 SalesBot (TestBot) Ler Para navegar mais, clique em "Menu" para sele…" at bounding box center [470, 129] width 455 height 61
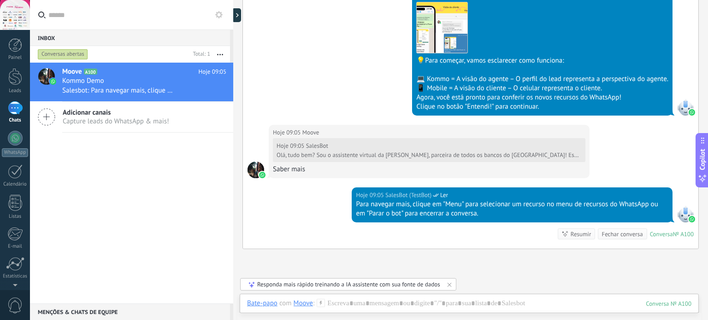
scroll to position [332, 0]
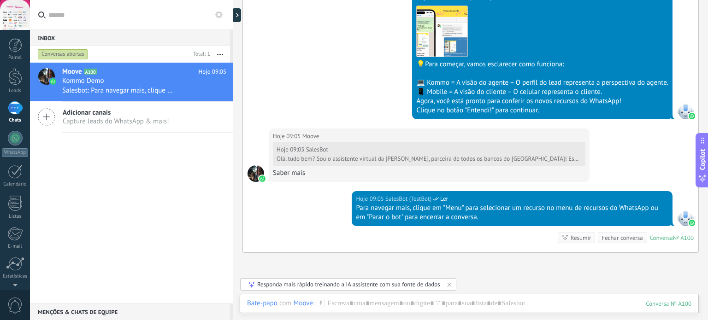
click at [253, 174] on div at bounding box center [255, 173] width 17 height 17
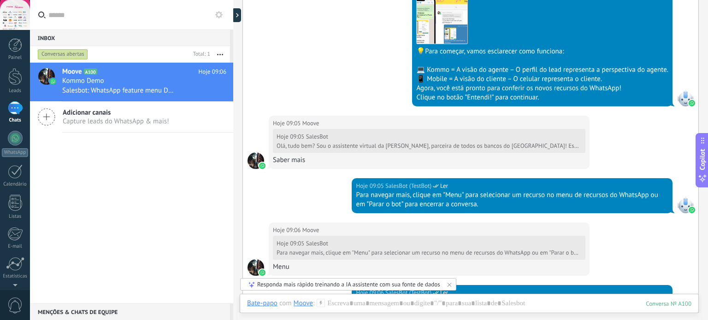
scroll to position [343, 0]
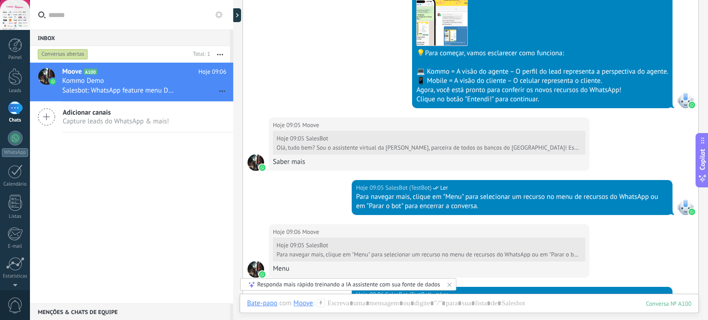
click at [117, 121] on span "Capture leads do WhatsApp & mais!" at bounding box center [116, 121] width 106 height 9
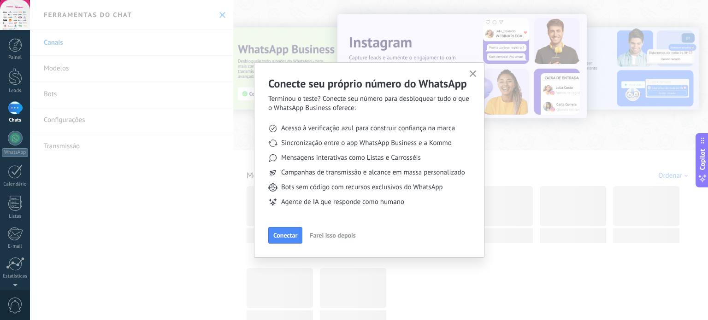
click at [223, 16] on div "Conecte seu próprio número do WhatsApp Terminou o teste? Conecte seu número par…" at bounding box center [369, 160] width 678 height 320
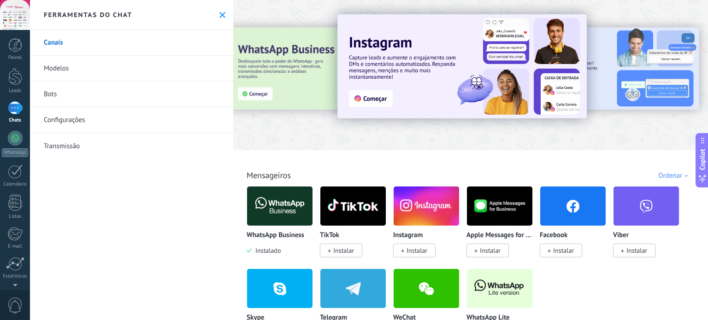
click at [221, 12] on icon at bounding box center [222, 15] width 6 height 6
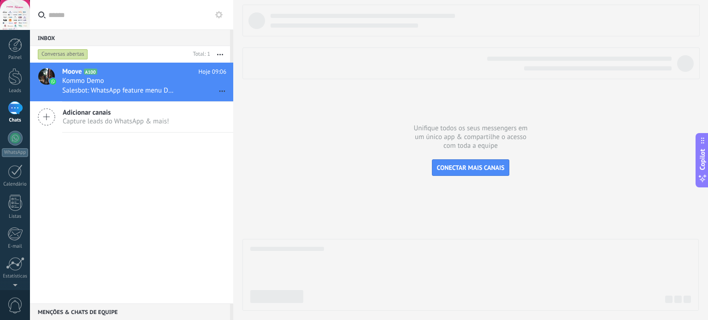
click at [224, 53] on button "button" at bounding box center [220, 54] width 20 height 17
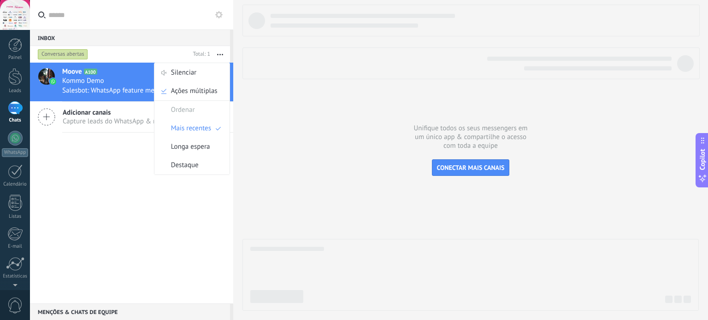
click at [353, 155] on div at bounding box center [470, 158] width 456 height 306
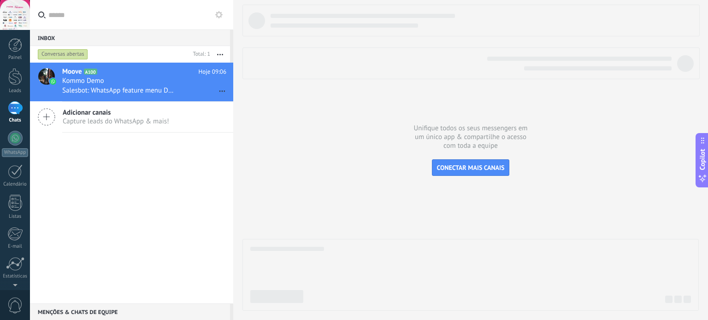
click at [221, 16] on icon at bounding box center [218, 14] width 7 height 7
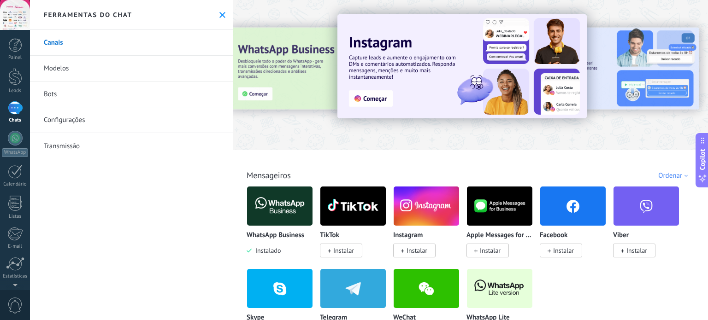
click at [65, 118] on link "Configurações" at bounding box center [131, 120] width 203 height 26
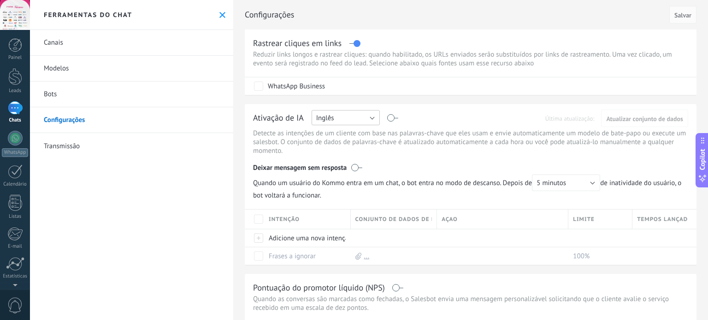
click at [367, 117] on button "Inglês" at bounding box center [346, 117] width 68 height 15
click at [335, 162] on span "Português" at bounding box center [341, 165] width 71 height 9
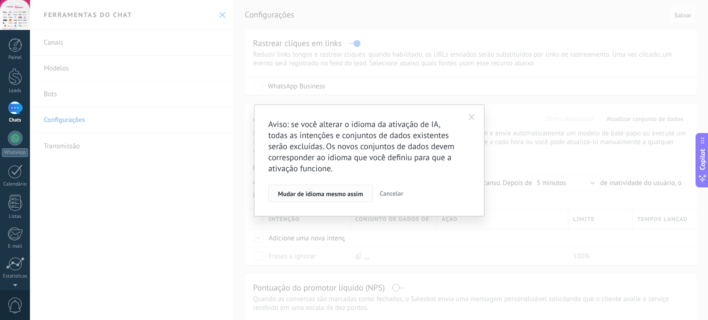
click at [323, 195] on span "Mudar de idioma mesmo assim" at bounding box center [320, 194] width 85 height 6
